Goal: Register for event/course

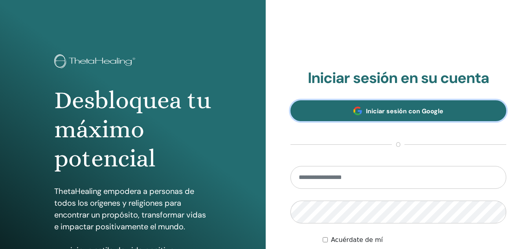
click at [389, 113] on font "Iniciar sesión con Google" at bounding box center [404, 111] width 77 height 8
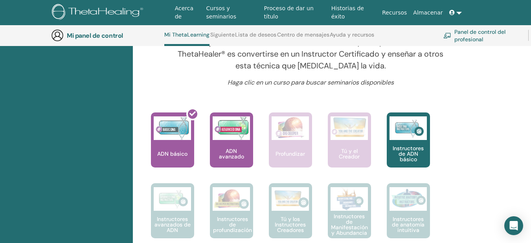
scroll to position [296, 0]
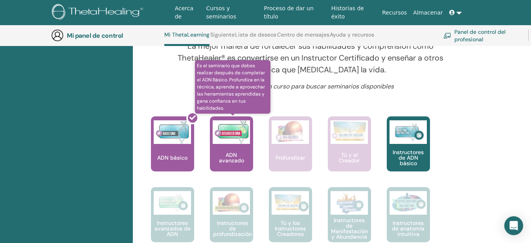
click at [237, 157] on font "ADN avanzado" at bounding box center [231, 157] width 25 height 13
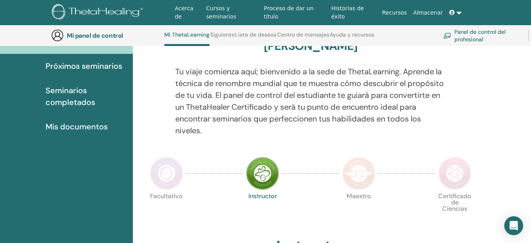
scroll to position [60, 0]
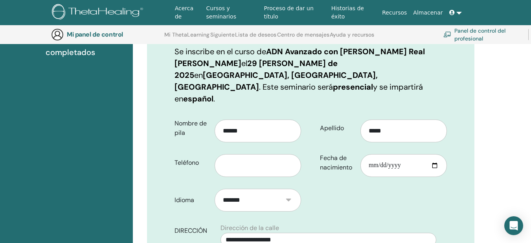
scroll to position [137, 0]
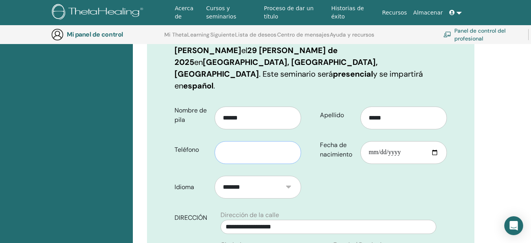
click at [241, 141] on input "text" at bounding box center [258, 152] width 87 height 23
type input "**********"
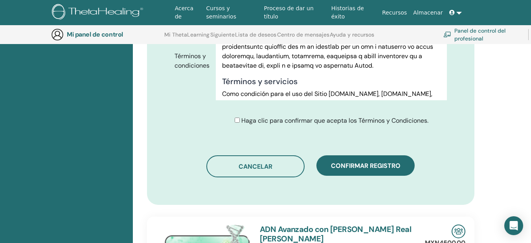
scroll to position [451, 0]
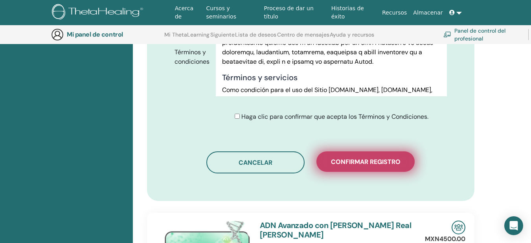
click at [357, 151] on button "Confirmar registro" at bounding box center [366, 161] width 98 height 20
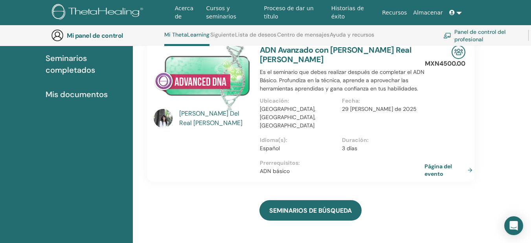
scroll to position [100, 0]
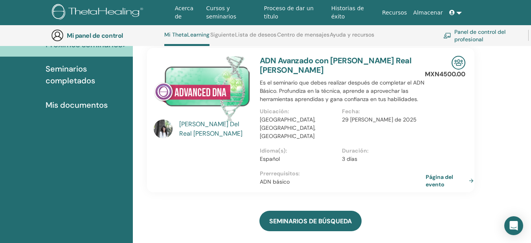
click at [436, 173] on font "Página del evento" at bounding box center [440, 180] width 28 height 15
